Goal: Task Accomplishment & Management: Use online tool/utility

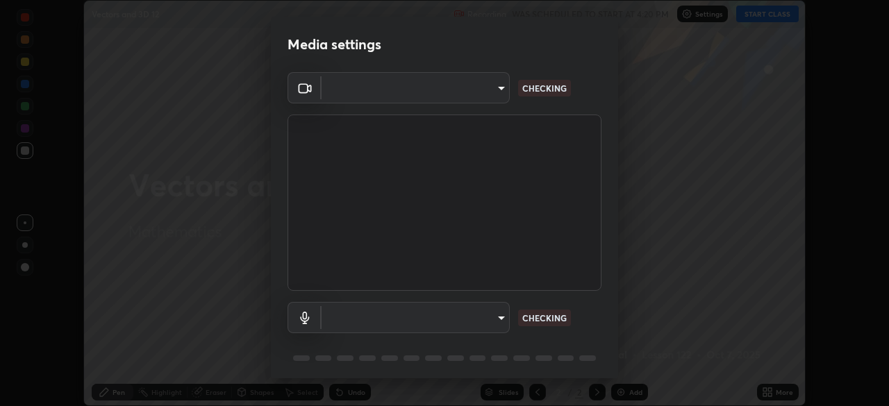
scroll to position [15, 0]
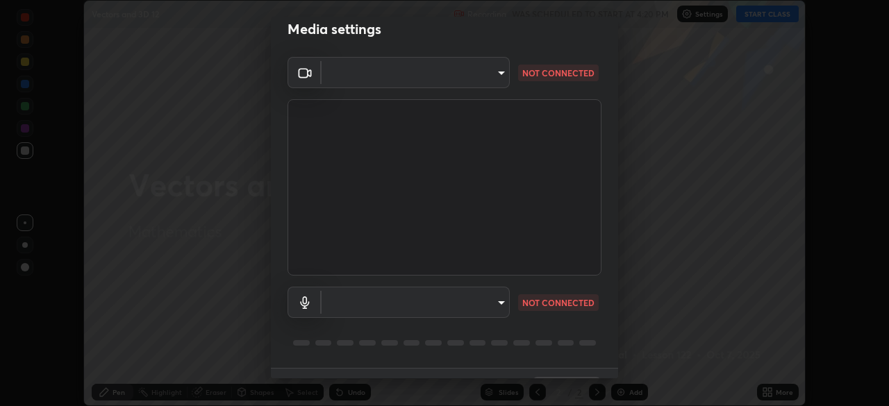
type input "7756d0bd8bc0017cc94789a9a07c49678ac1ef503c39391d0f6dd355ef569251"
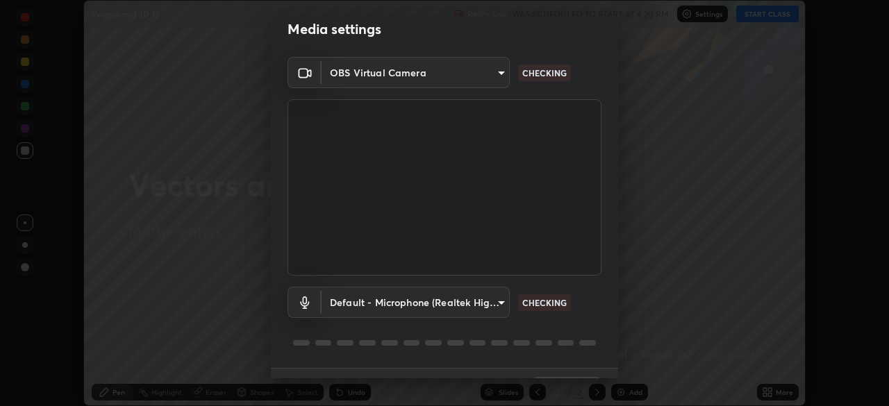
scroll to position [37, 0]
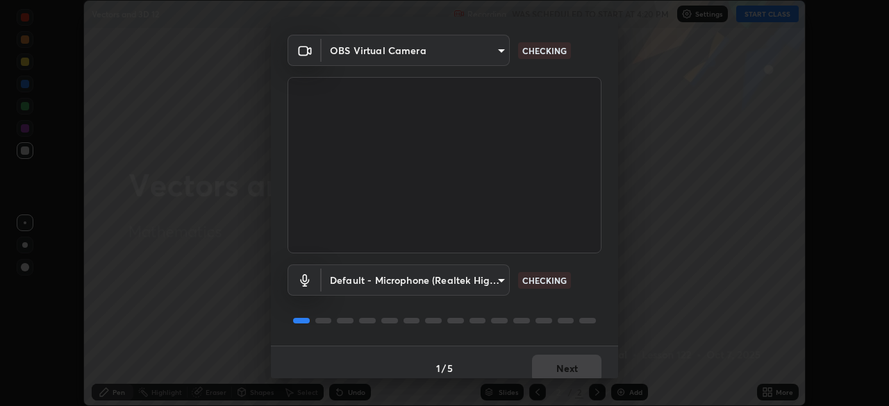
click at [499, 279] on body "Erase all Vectors and 3D 12 Recording WAS SCHEDULED TO START AT 4:20 PM Setting…" at bounding box center [444, 203] width 889 height 406
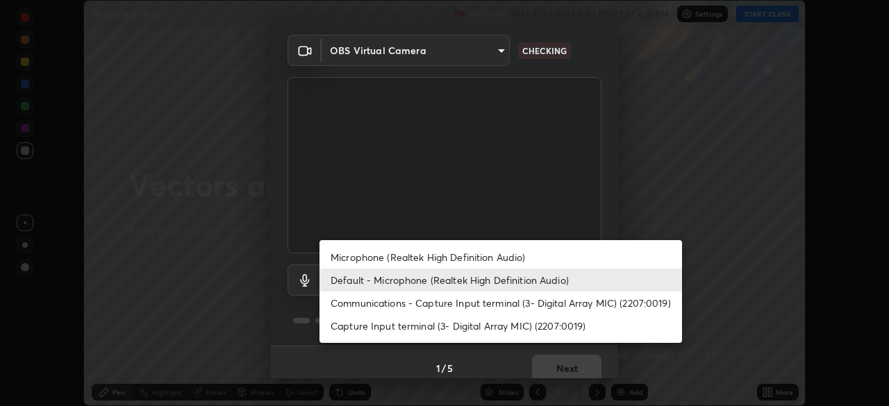
click at [501, 257] on li "Microphone (Realtek High Definition Audio)" at bounding box center [500, 257] width 362 height 23
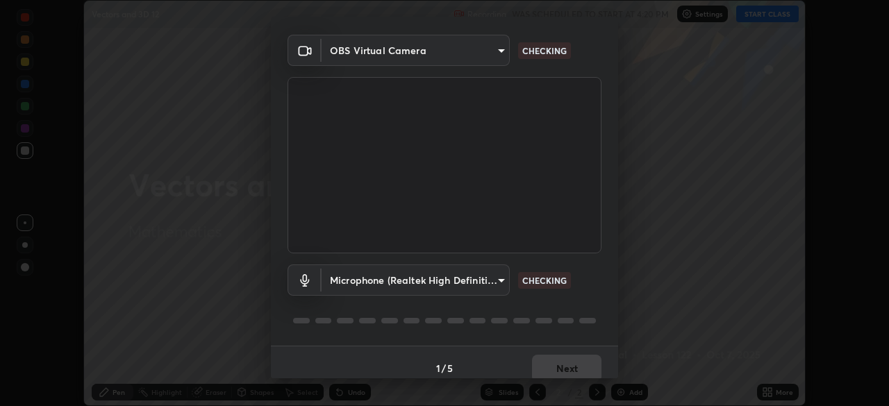
click at [499, 279] on body "Erase all Vectors and 3D 12 Recording WAS SCHEDULED TO START AT 4:20 PM Setting…" at bounding box center [444, 203] width 889 height 406
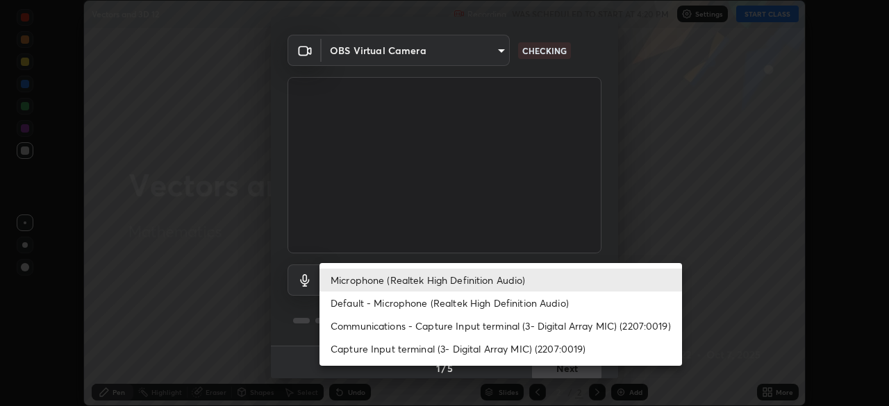
click at [485, 301] on li "Default - Microphone (Realtek High Definition Audio)" at bounding box center [500, 303] width 362 height 23
type input "default"
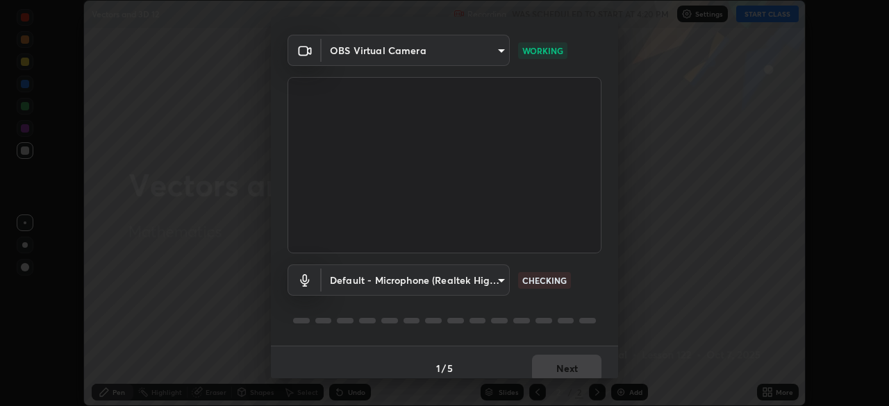
scroll to position [49, 0]
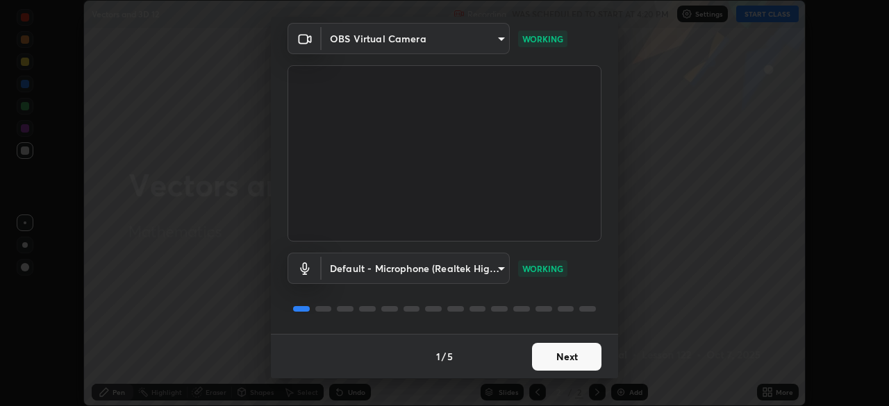
click at [565, 355] on button "Next" at bounding box center [566, 357] width 69 height 28
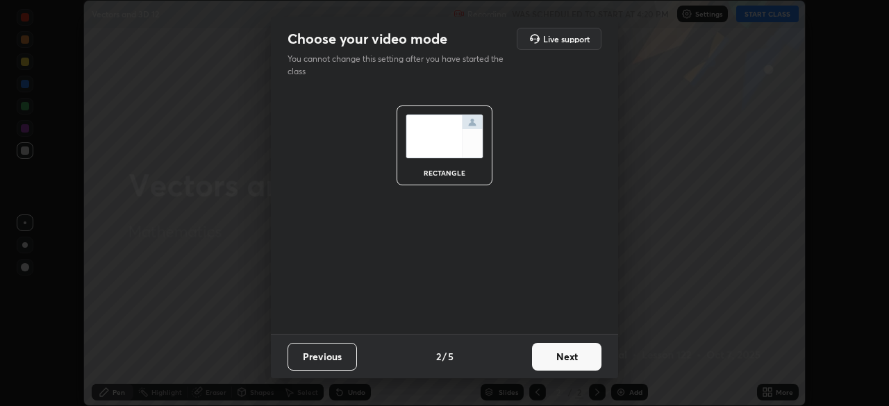
click at [569, 357] on button "Next" at bounding box center [566, 357] width 69 height 28
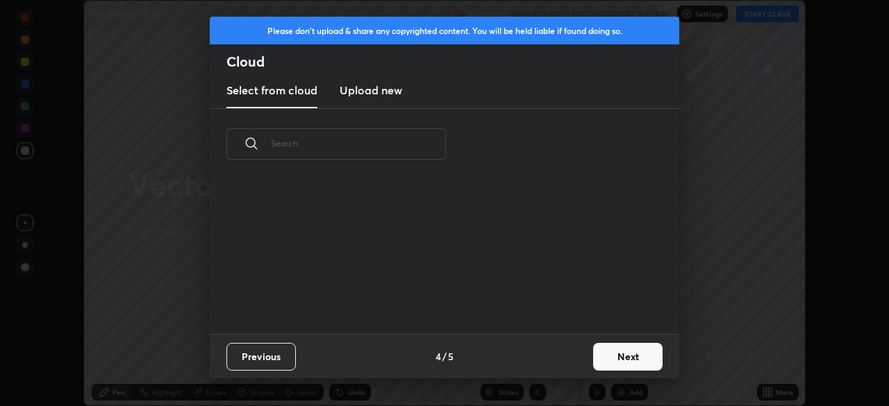
click at [622, 358] on button "Next" at bounding box center [627, 357] width 69 height 28
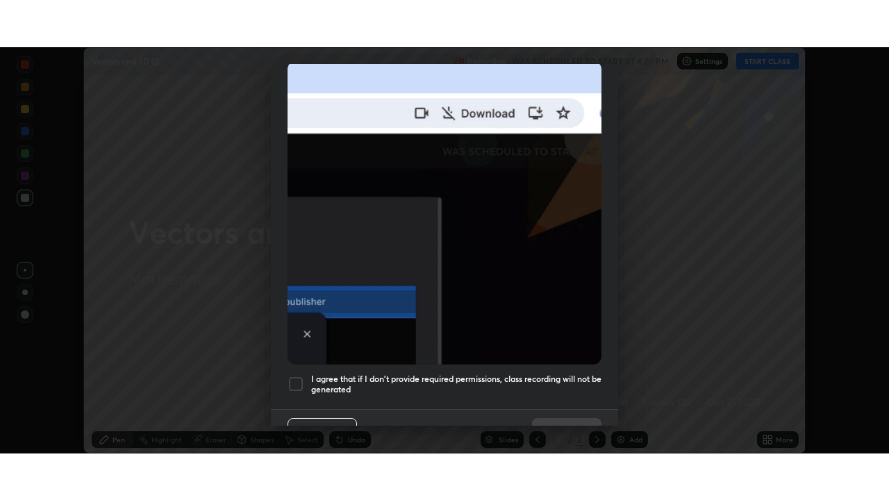
scroll to position [333, 0]
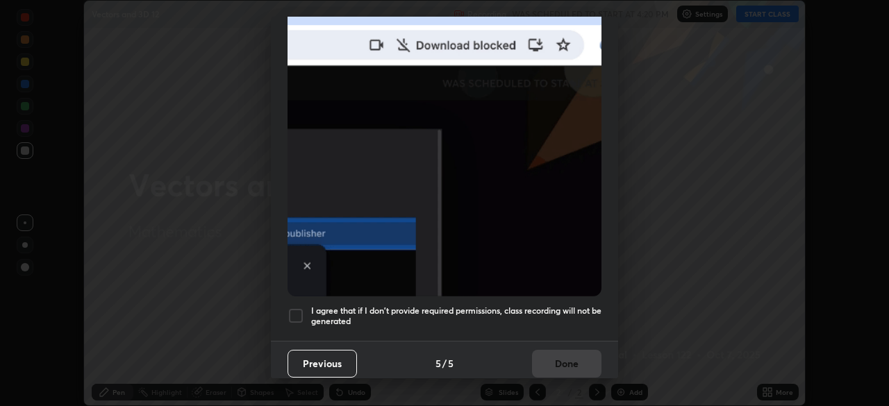
click at [556, 315] on h5 "I agree that if I don't provide required permissions, class recording will not …" at bounding box center [456, 317] width 290 height 22
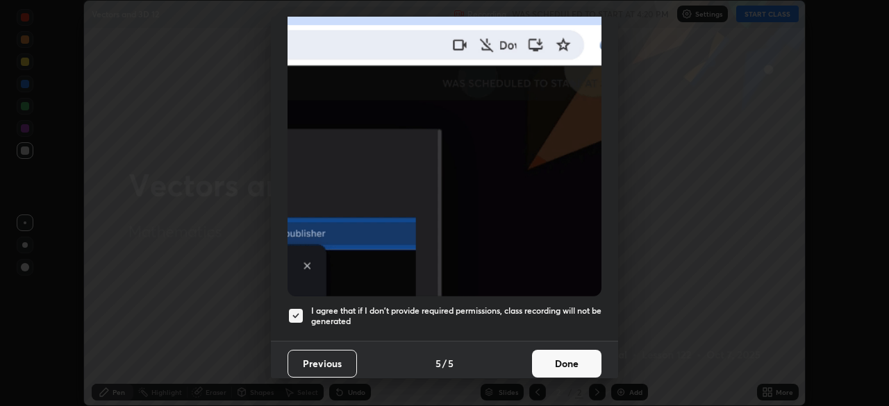
click at [563, 356] on button "Done" at bounding box center [566, 364] width 69 height 28
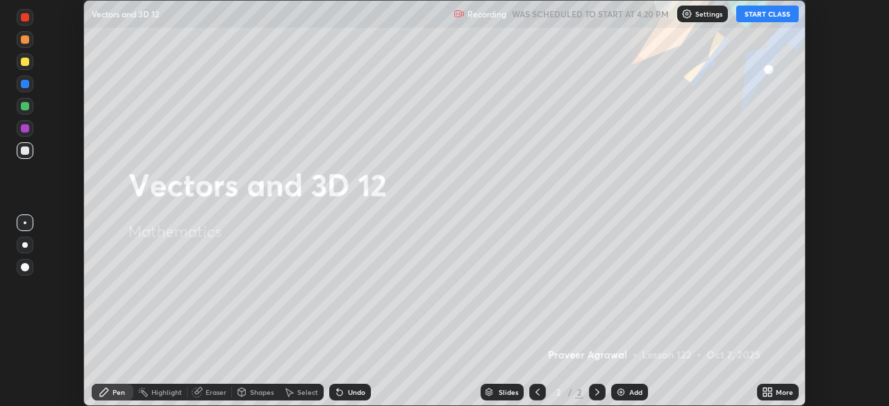
click at [774, 16] on button "START CLASS" at bounding box center [767, 14] width 62 height 17
click at [767, 393] on icon at bounding box center [767, 392] width 11 height 11
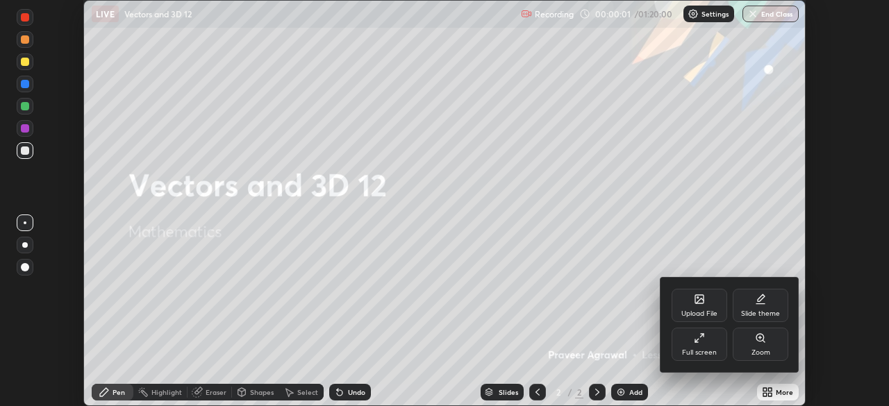
click at [708, 344] on div "Full screen" at bounding box center [700, 344] width 56 height 33
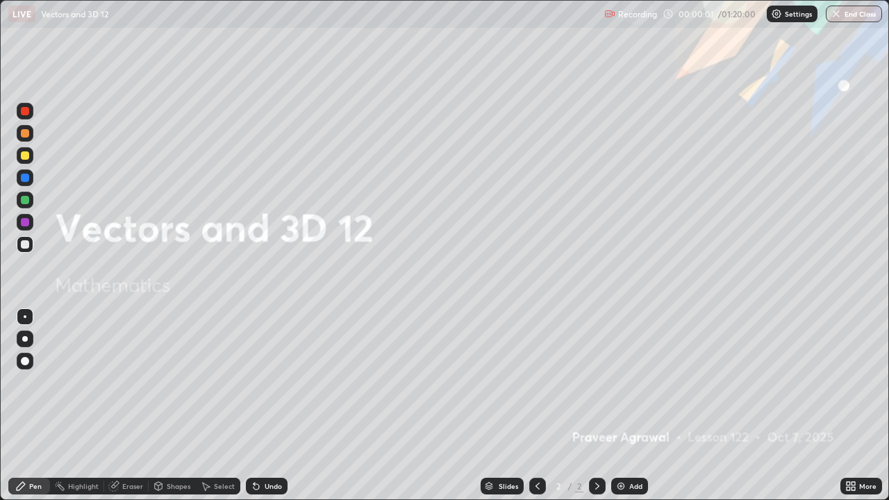
scroll to position [500, 889]
click at [620, 406] on img at bounding box center [620, 486] width 11 height 11
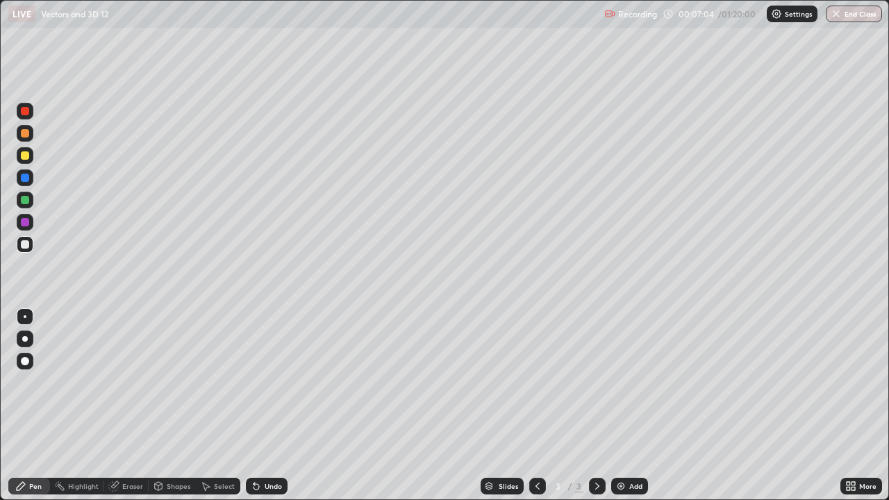
click at [620, 406] on img at bounding box center [620, 486] width 11 height 11
click at [619, 406] on img at bounding box center [620, 486] width 11 height 11
click at [26, 156] on div at bounding box center [25, 155] width 8 height 8
click at [253, 406] on icon at bounding box center [256, 487] width 6 height 6
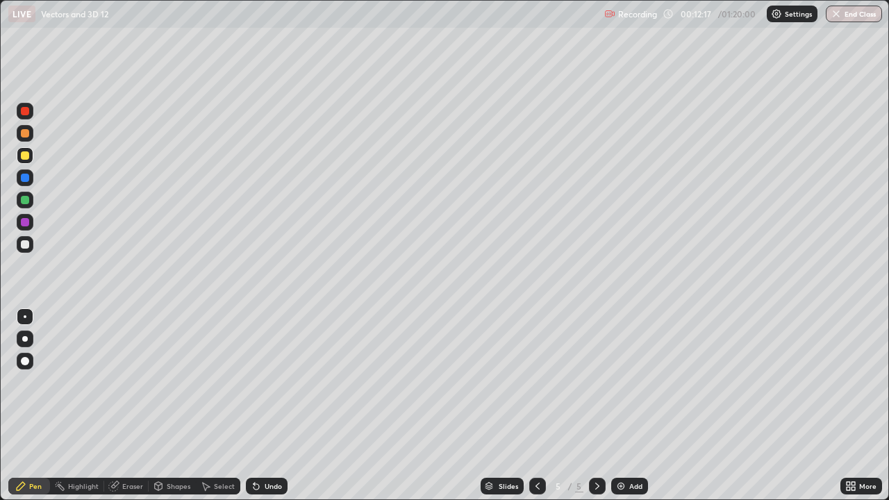
click at [26, 242] on div at bounding box center [25, 244] width 8 height 8
click at [26, 156] on div at bounding box center [25, 155] width 8 height 8
click at [26, 244] on div at bounding box center [25, 244] width 8 height 8
click at [619, 406] on img at bounding box center [620, 486] width 11 height 11
click at [26, 156] on div at bounding box center [25, 155] width 8 height 8
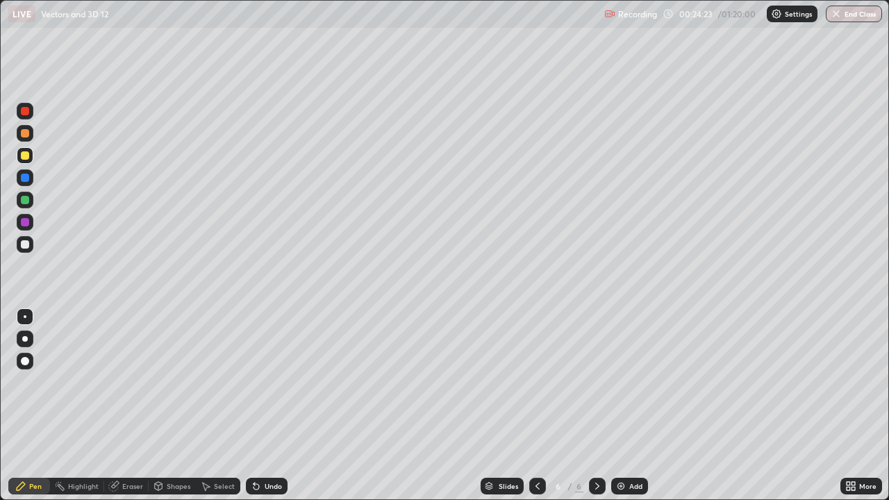
click at [25, 201] on div at bounding box center [25, 200] width 8 height 8
click at [28, 250] on div at bounding box center [25, 244] width 17 height 17
click at [624, 406] on img at bounding box center [620, 486] width 11 height 11
click at [25, 156] on div at bounding box center [25, 155] width 8 height 8
click at [269, 406] on div "Undo" at bounding box center [273, 486] width 17 height 7
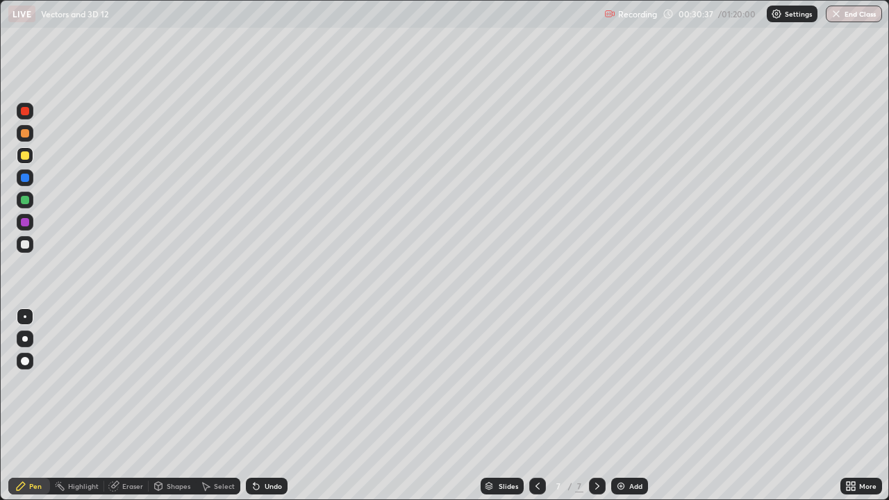
click at [267, 406] on div "Undo" at bounding box center [273, 486] width 17 height 7
click at [269, 406] on div "Undo" at bounding box center [273, 486] width 17 height 7
click at [623, 406] on img at bounding box center [620, 486] width 11 height 11
click at [24, 248] on div at bounding box center [25, 244] width 8 height 8
click at [266, 406] on div "Undo" at bounding box center [273, 486] width 17 height 7
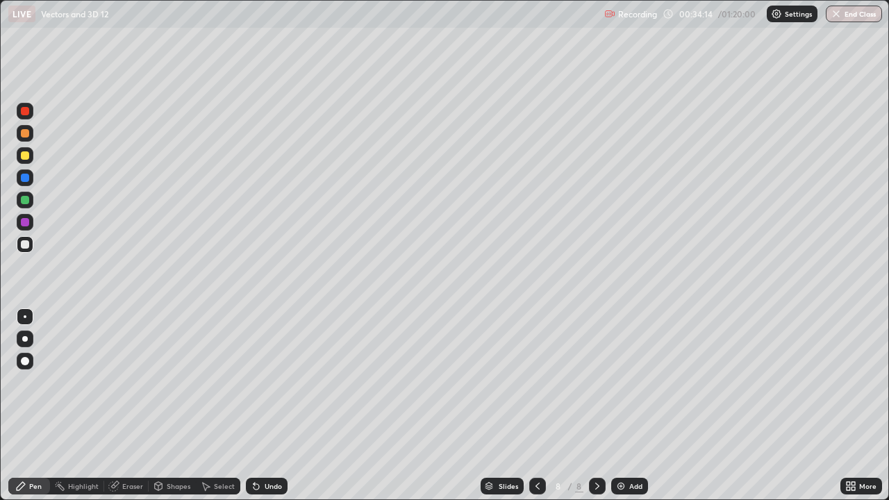
click at [271, 406] on div "Undo" at bounding box center [273, 486] width 17 height 7
click at [274, 406] on div "Undo" at bounding box center [273, 486] width 17 height 7
click at [272, 406] on div "Undo" at bounding box center [273, 486] width 17 height 7
click at [31, 160] on div at bounding box center [25, 155] width 17 height 17
click at [28, 246] on div at bounding box center [25, 244] width 8 height 8
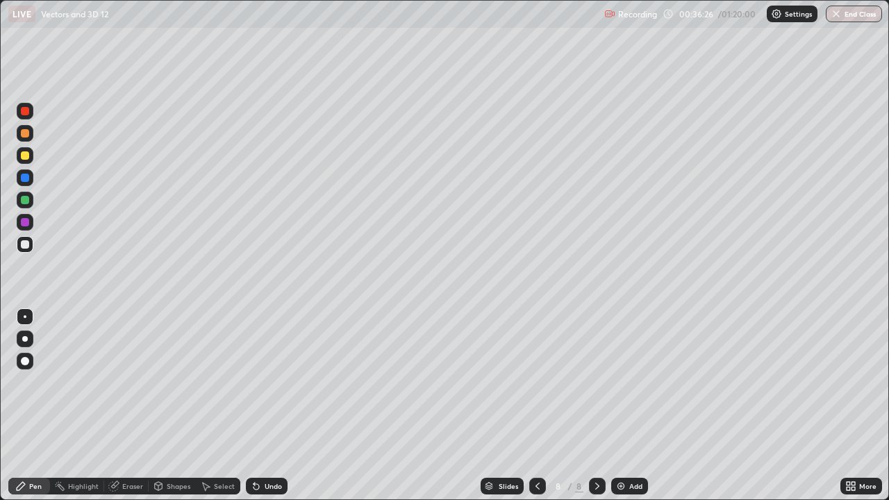
click at [27, 155] on div at bounding box center [25, 155] width 8 height 8
click at [24, 200] on div at bounding box center [25, 200] width 8 height 8
click at [26, 244] on div at bounding box center [25, 244] width 8 height 8
click at [24, 201] on div at bounding box center [25, 200] width 8 height 8
click at [24, 248] on div at bounding box center [25, 244] width 8 height 8
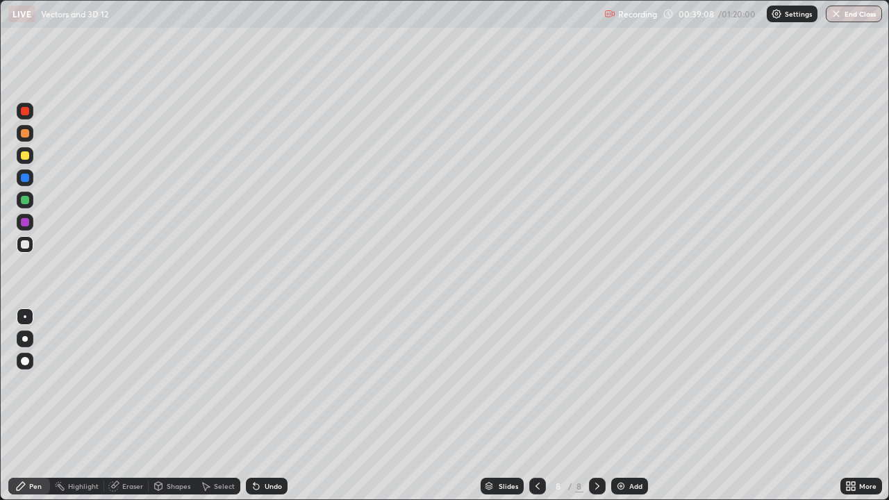
click at [622, 406] on img at bounding box center [620, 486] width 11 height 11
click at [272, 406] on div "Undo" at bounding box center [273, 486] width 17 height 7
click at [282, 406] on div "Undo" at bounding box center [267, 486] width 42 height 17
click at [25, 158] on div at bounding box center [25, 155] width 8 height 8
click at [619, 406] on img at bounding box center [620, 486] width 11 height 11
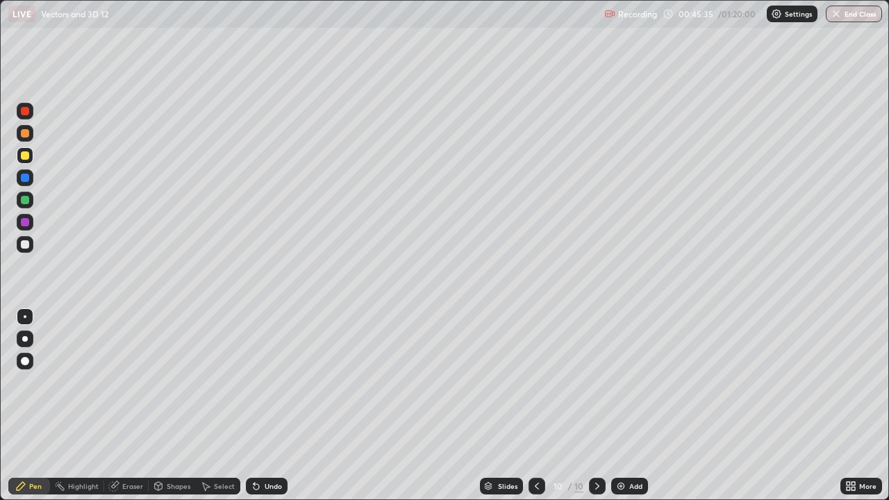
click at [26, 244] on div at bounding box center [25, 244] width 8 height 8
click at [26, 156] on div at bounding box center [25, 155] width 8 height 8
click at [535, 406] on icon at bounding box center [536, 486] width 11 height 11
click at [601, 406] on div at bounding box center [597, 486] width 17 height 17
click at [26, 244] on div at bounding box center [25, 244] width 8 height 8
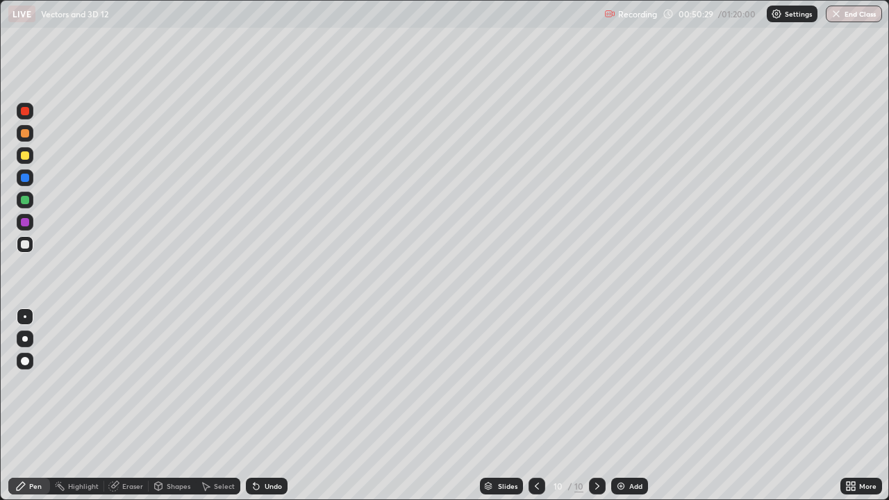
click at [621, 406] on img at bounding box center [620, 486] width 11 height 11
click at [618, 406] on img at bounding box center [620, 486] width 11 height 11
click at [619, 406] on img at bounding box center [620, 486] width 11 height 11
click at [28, 156] on div at bounding box center [25, 155] width 8 height 8
click at [26, 200] on div at bounding box center [25, 200] width 8 height 8
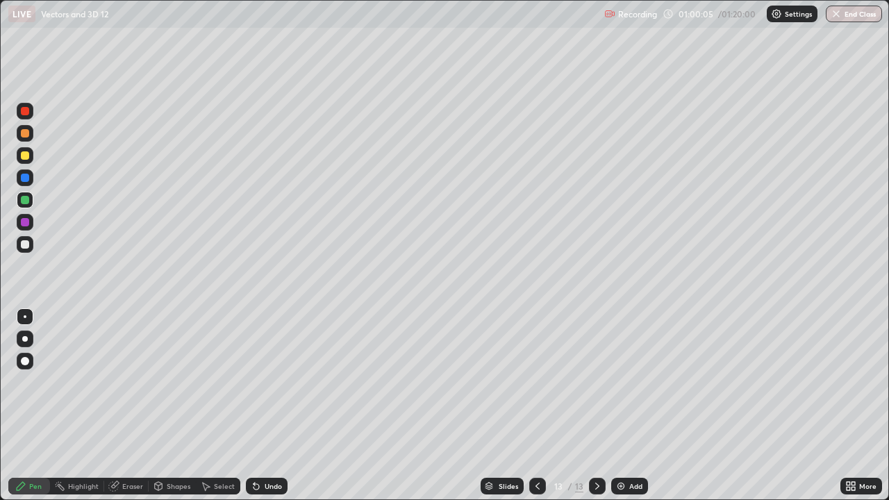
click at [28, 247] on div at bounding box center [25, 244] width 17 height 17
click at [619, 406] on img at bounding box center [620, 486] width 11 height 11
click at [617, 406] on img at bounding box center [620, 486] width 11 height 11
click at [27, 156] on div at bounding box center [25, 155] width 8 height 8
click at [32, 243] on div at bounding box center [25, 244] width 17 height 17
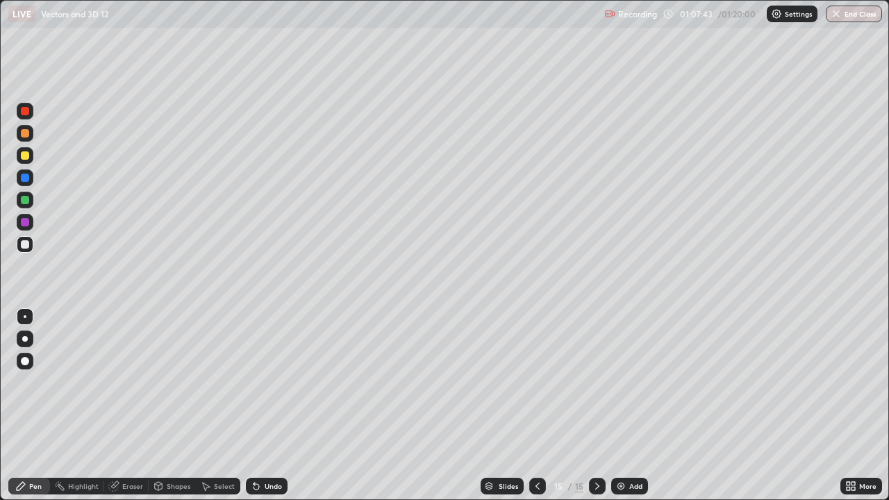
click at [28, 157] on div at bounding box center [25, 155] width 8 height 8
click at [28, 248] on div at bounding box center [25, 244] width 17 height 17
click at [24, 249] on div at bounding box center [25, 244] width 17 height 17
click at [618, 406] on img at bounding box center [620, 486] width 11 height 11
click at [27, 156] on div at bounding box center [25, 155] width 8 height 8
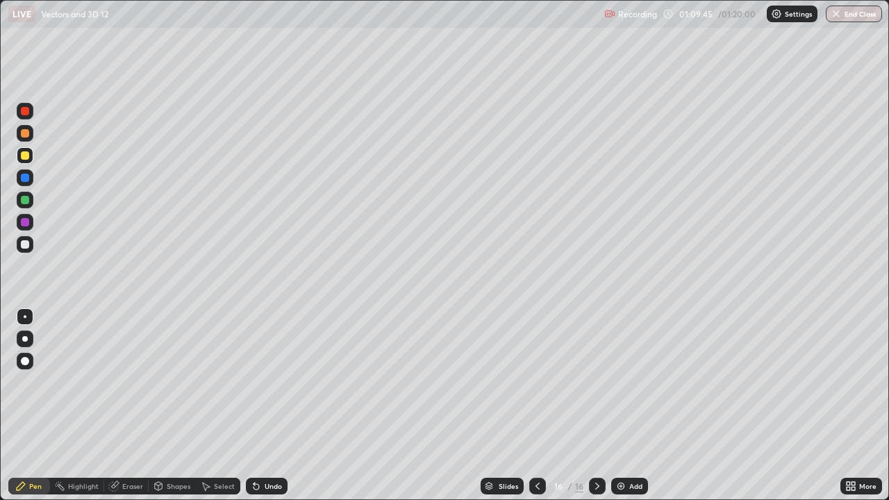
click at [26, 244] on div at bounding box center [25, 244] width 8 height 8
click at [26, 157] on div at bounding box center [25, 155] width 8 height 8
click at [28, 248] on div at bounding box center [25, 244] width 17 height 17
click at [617, 406] on img at bounding box center [620, 486] width 11 height 11
click at [255, 406] on icon at bounding box center [256, 487] width 6 height 6
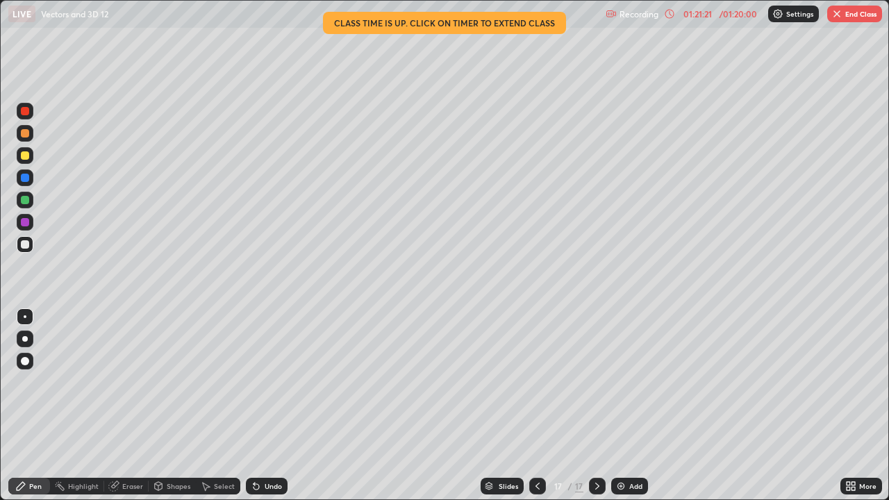
click at [858, 14] on button "End Class" at bounding box center [854, 14] width 55 height 17
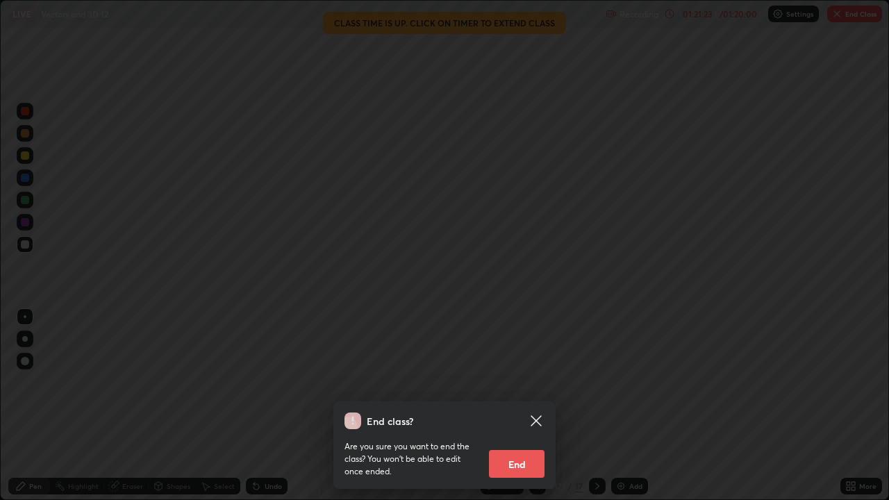
click at [522, 406] on button "End" at bounding box center [517, 464] width 56 height 28
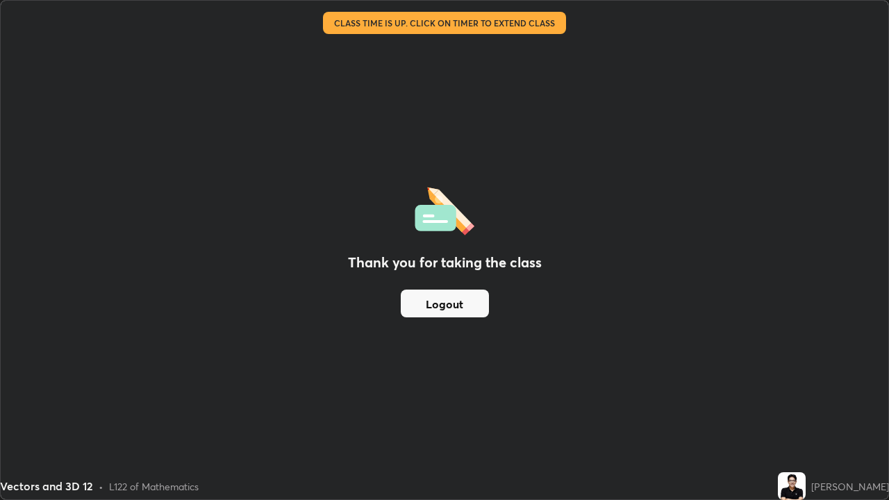
click at [469, 308] on button "Logout" at bounding box center [445, 304] width 88 height 28
